Goal: Find specific page/section: Find specific page/section

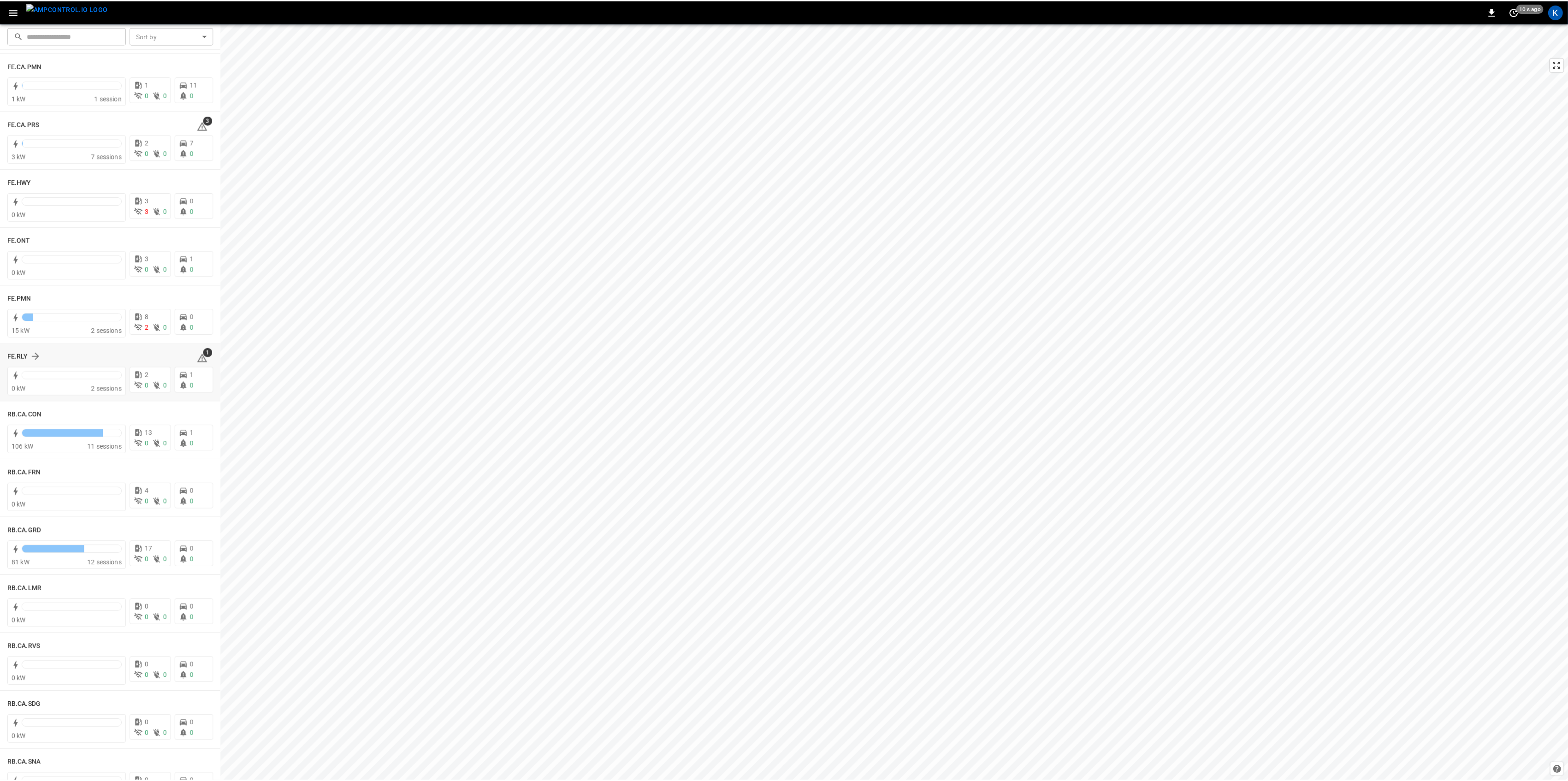
scroll to position [819, 0]
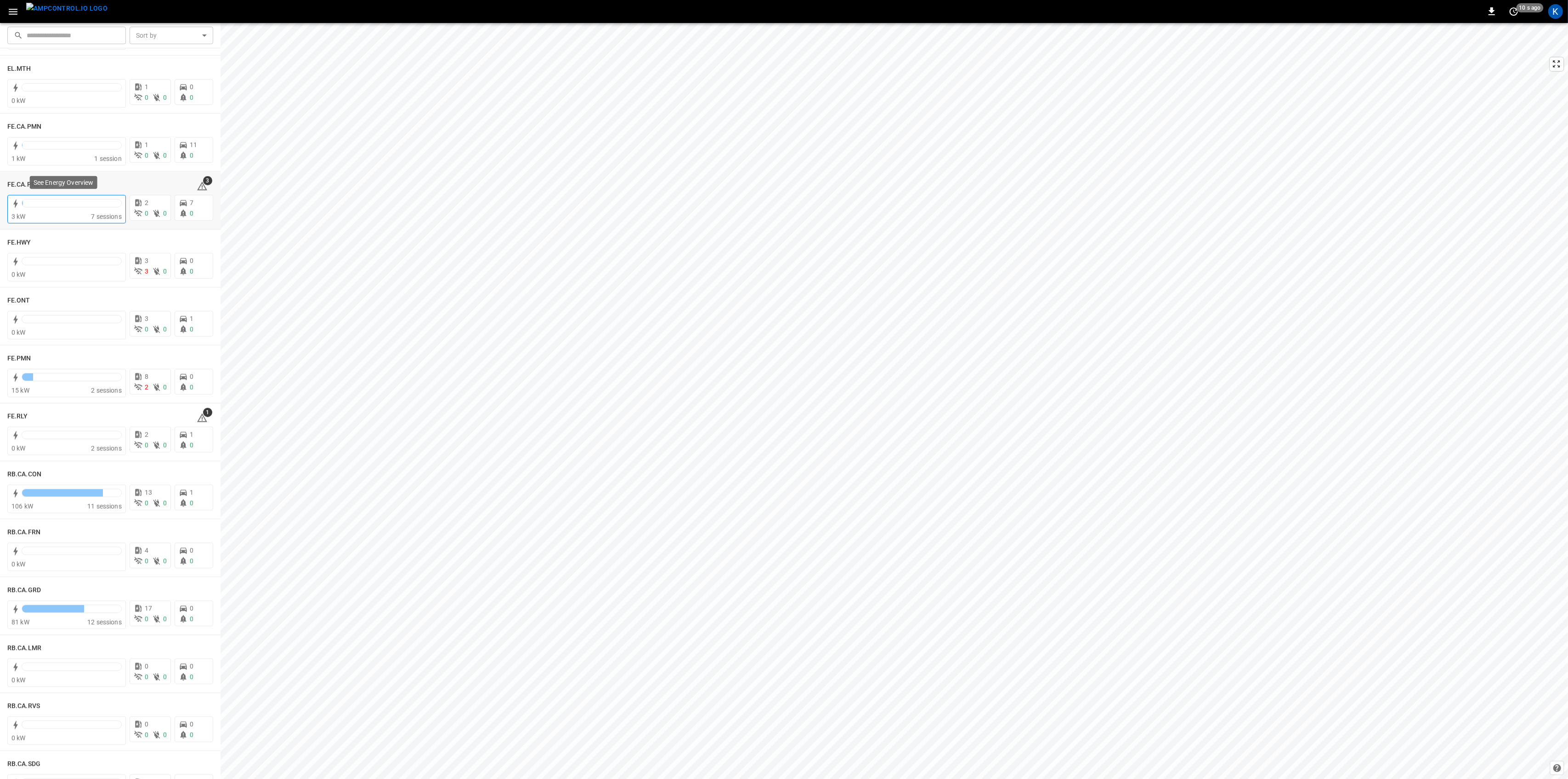
click at [77, 206] on div at bounding box center [71, 203] width 99 height 7
